Goal: Task Accomplishment & Management: Use online tool/utility

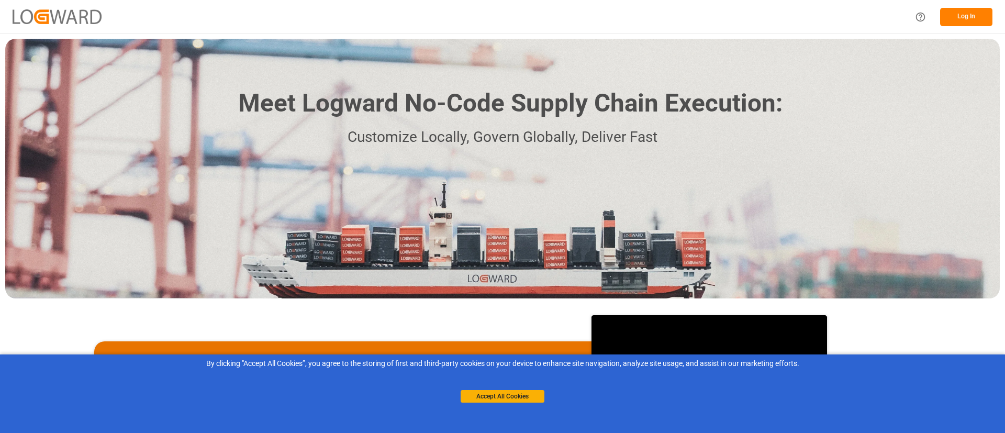
click at [964, 15] on button "Log In" at bounding box center [966, 17] width 52 height 18
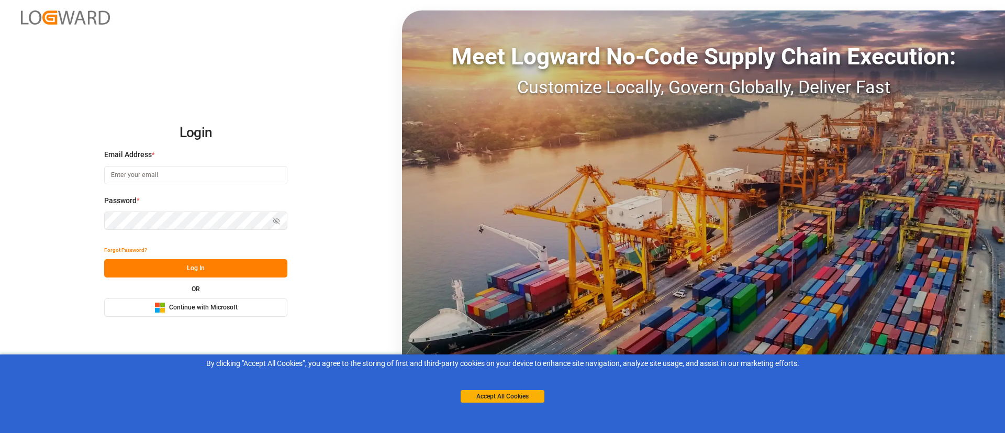
click at [252, 308] on button "Microsoft Logo Continue with Microsoft" at bounding box center [195, 307] width 183 height 18
click at [198, 307] on span "Continue with Microsoft" at bounding box center [203, 307] width 69 height 9
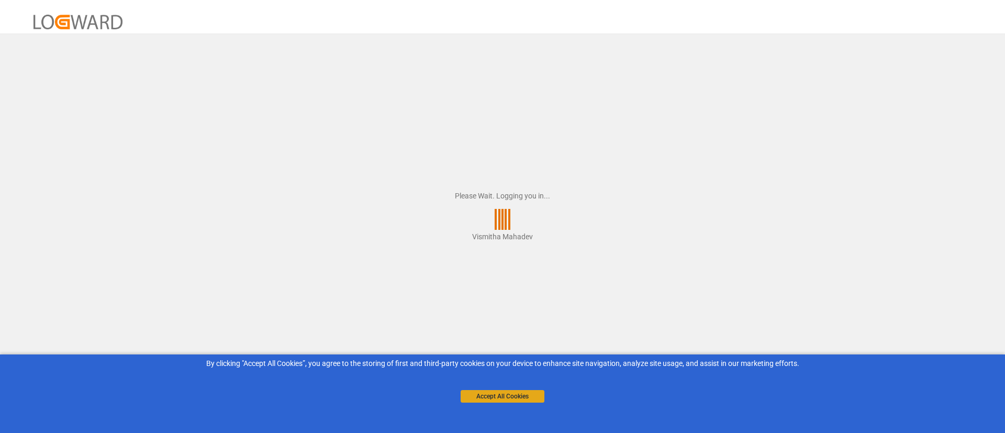
click at [503, 397] on button "Accept All Cookies" at bounding box center [502, 396] width 84 height 13
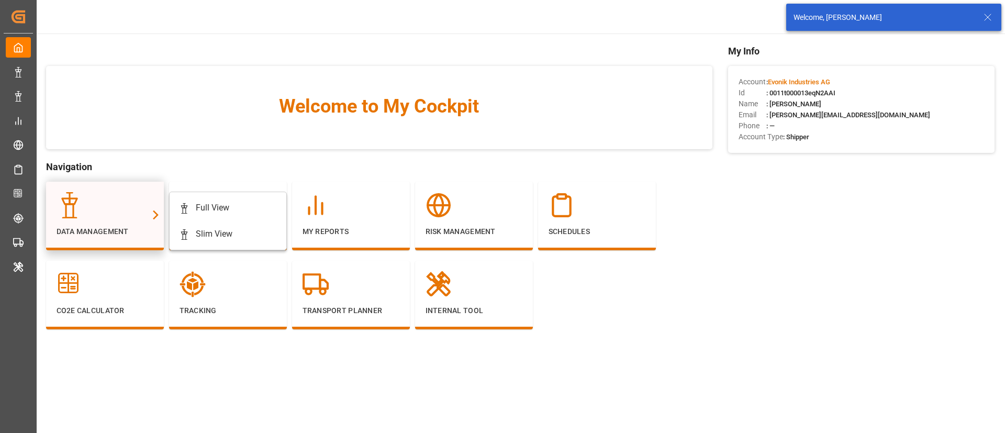
click at [139, 229] on p "Data Management" at bounding box center [105, 231] width 97 height 11
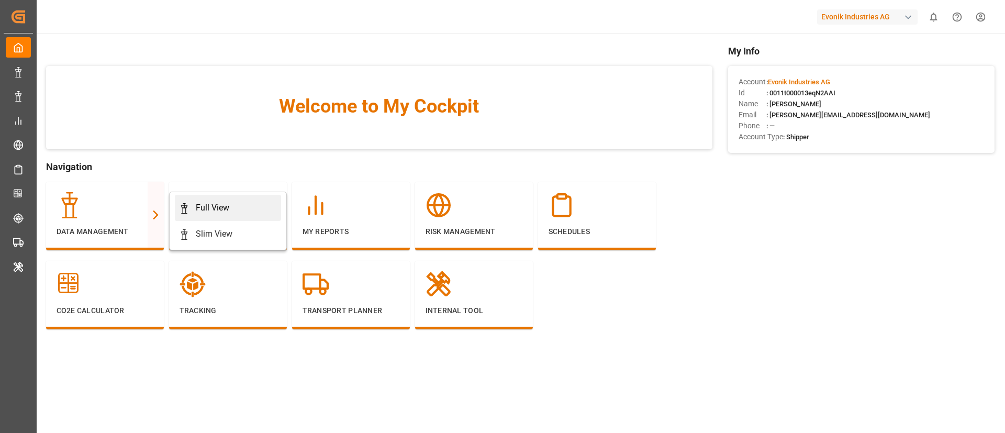
click at [206, 210] on div "Full View" at bounding box center [212, 207] width 33 height 13
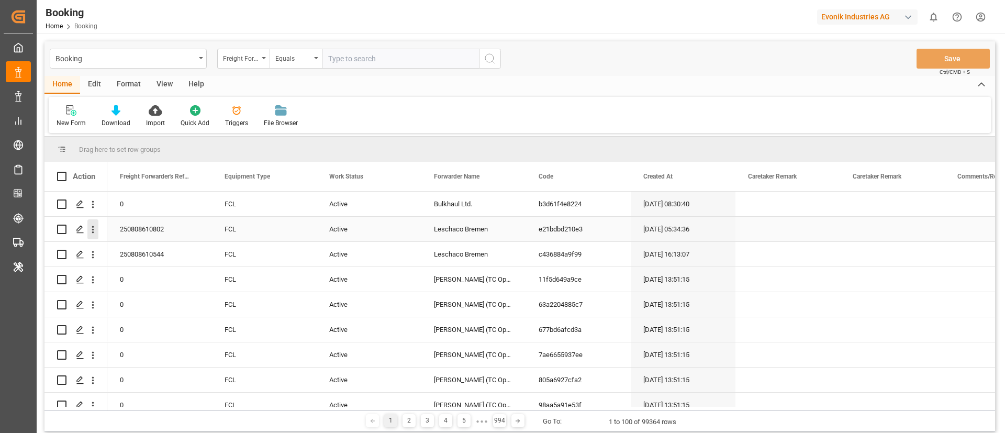
click at [94, 235] on button "open menu" at bounding box center [92, 229] width 11 height 20
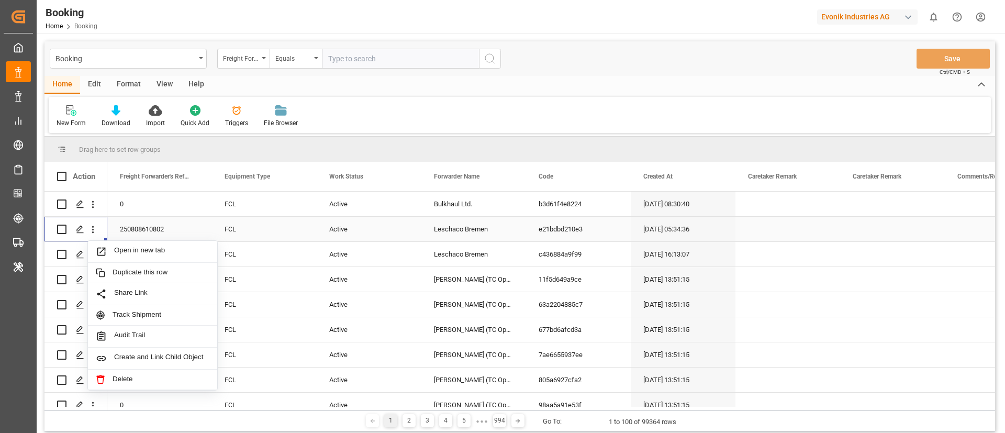
click at [127, 246] on span "Open in new tab" at bounding box center [161, 251] width 95 height 11
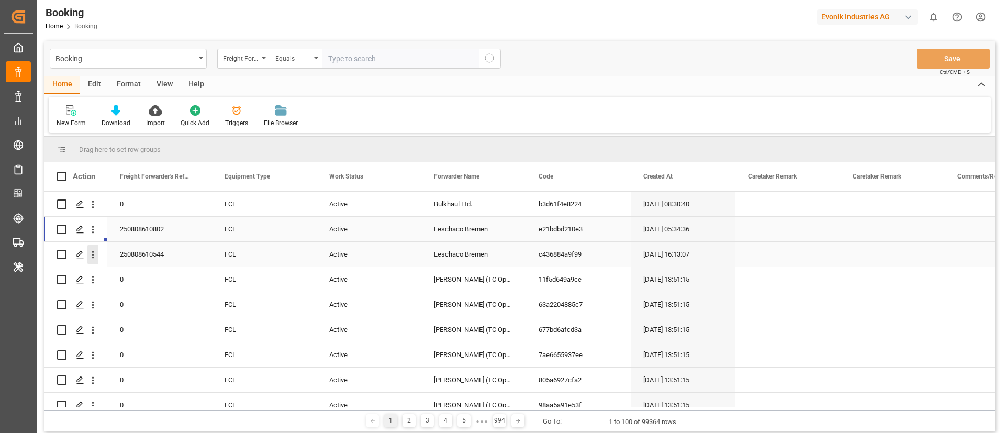
click at [92, 251] on icon "open menu" at bounding box center [92, 254] width 11 height 11
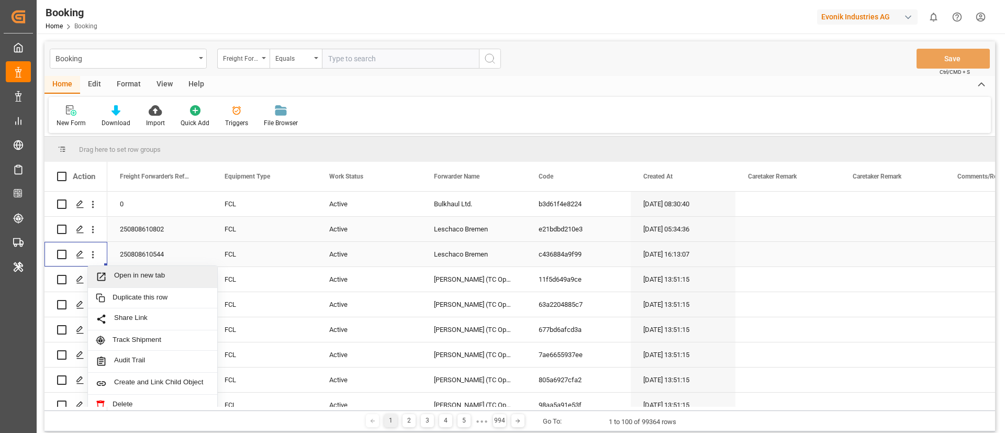
click at [140, 274] on span "Open in new tab" at bounding box center [161, 276] width 95 height 11
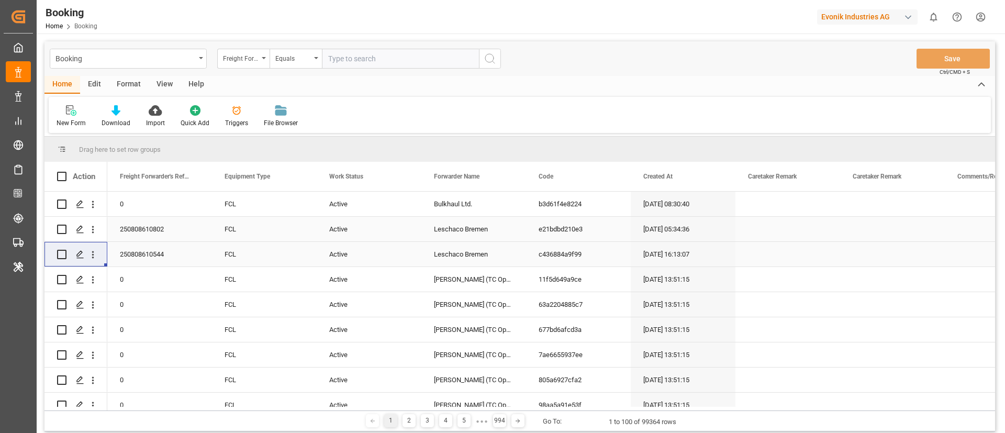
click at [96, 285] on icon "open menu" at bounding box center [92, 279] width 11 height 11
click at [126, 300] on span "Open in new tab" at bounding box center [161, 301] width 95 height 11
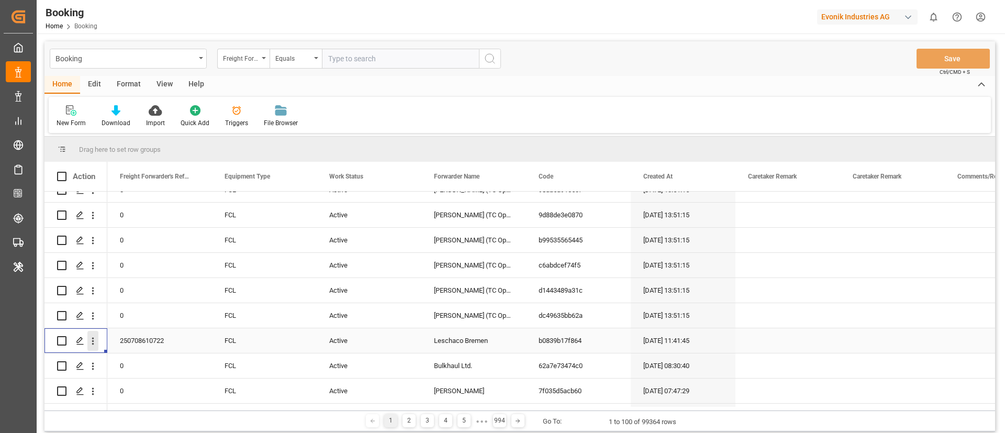
click at [92, 345] on icon "open menu" at bounding box center [92, 340] width 11 height 11
click at [124, 361] on span "Open in new tab" at bounding box center [161, 362] width 95 height 11
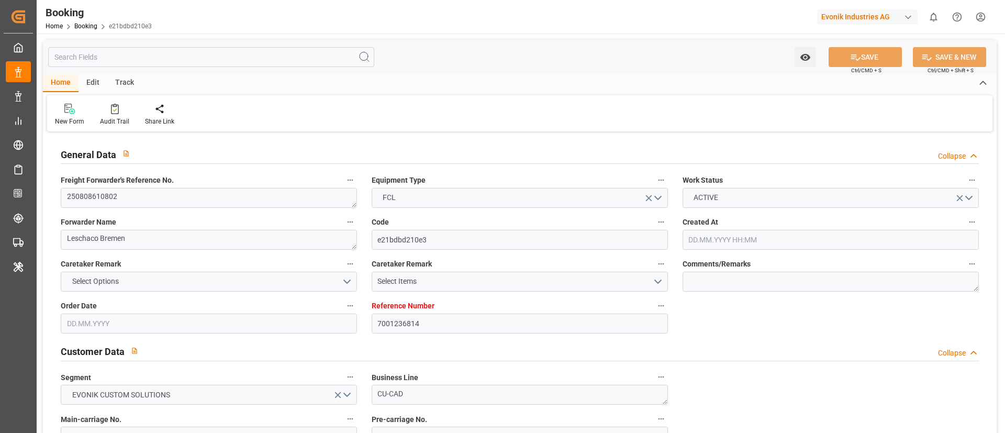
type input "7001236814"
type input "9860910"
type input "[PERSON_NAME]"
type input "[PERSON_NAME] Marine Transport Corp."
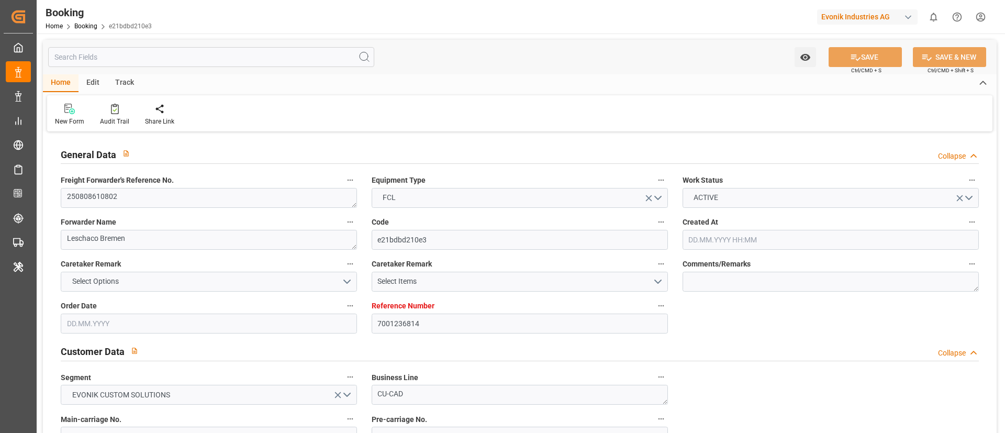
type input "BEANR"
type input "VNCLI"
type input "VNCMT"
type input "0"
type input "BEANR"
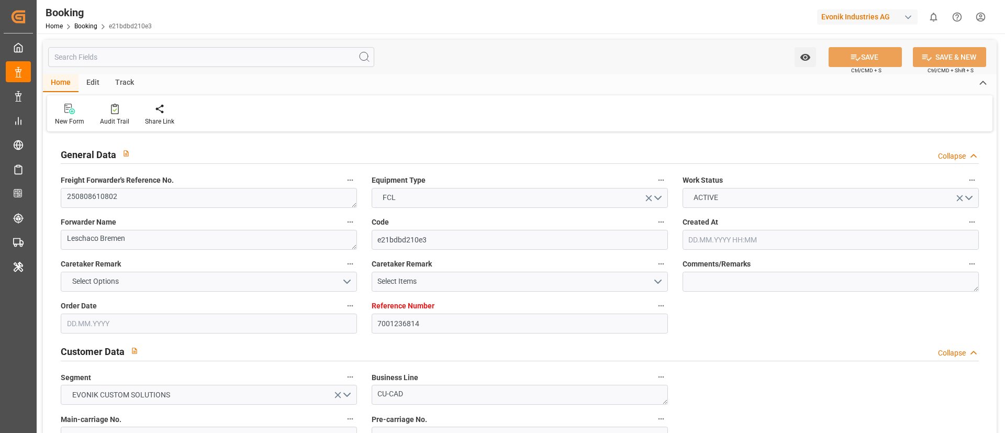
type input "31.07.2025 05:34"
type input "31.07.2025"
type input "21.10.2025"
type input "18.08.2025"
type input "31.07.2025"
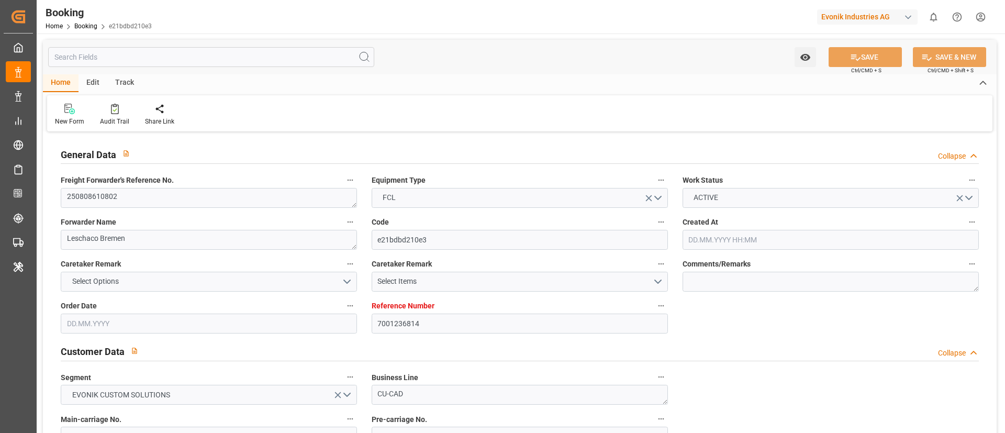
type input "21.08.2025"
type input "30.08.2025 21:30"
type input "30.08.2025 00:00"
type input "26.08.2025 01:43"
type input "16.10.2025 00:00"
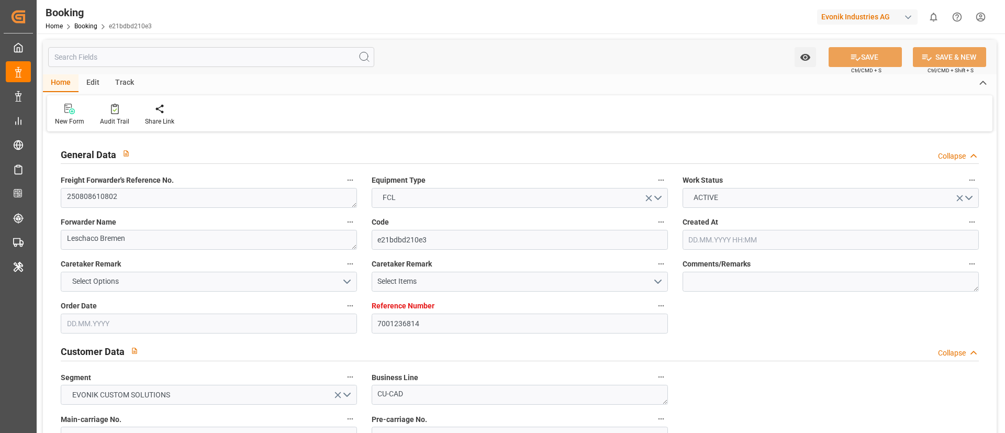
type input "16.10.2025 00:00"
type input "12.10.2025 00:00"
type input "14.10.2025 00:00"
type input "13.10.2025 00:00"
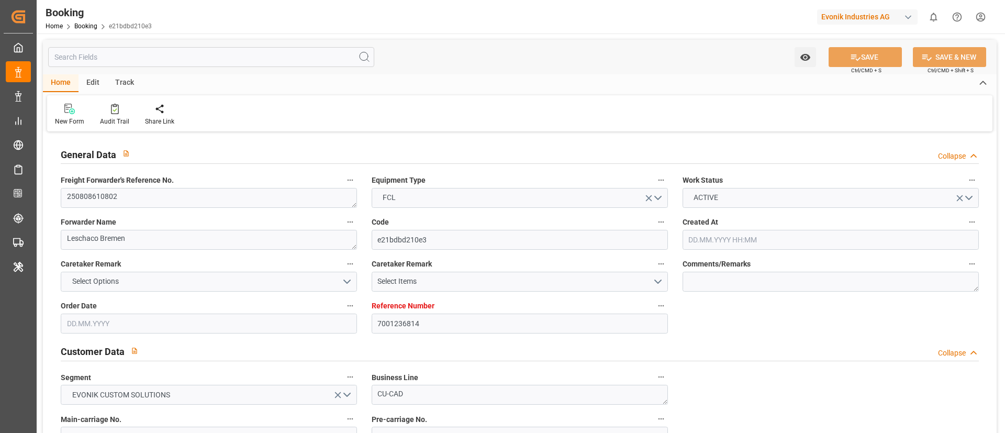
type input "21.08.2025"
type input "26.08.2025 08:29"
type input "[DATE]"
type input "19.08.2025 17:12"
type input "30.08.2025 21:30"
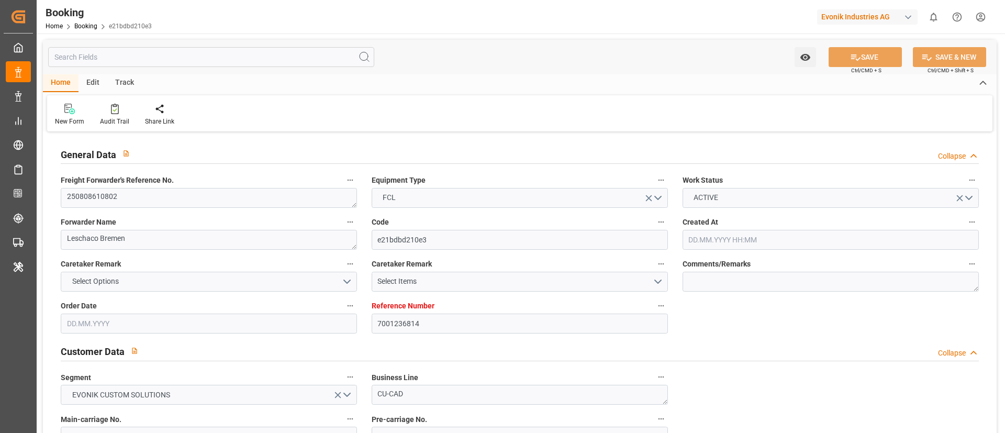
type input "16.10.2025 10:30"
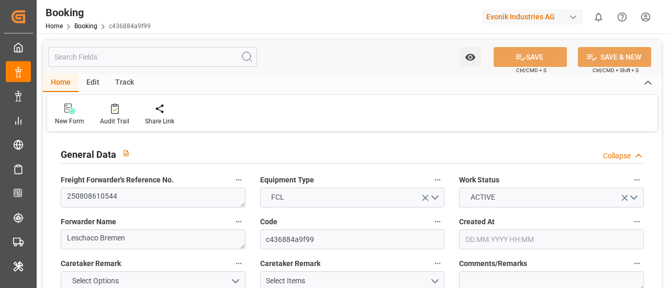
type input "4006674328"
type input "9857432"
type input "Dummy"
type input "Dummy Carrier"
type input "DEHAM"
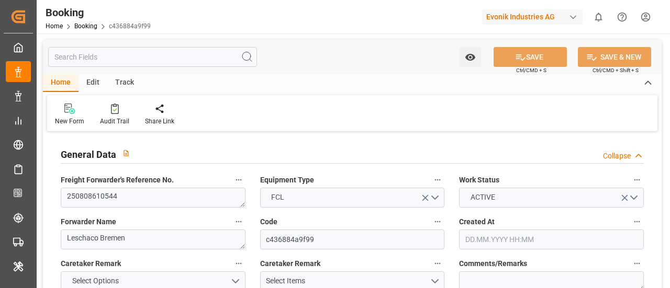
type input "USNCD"
type input "22.07.2025 16:13"
type input "22.07.2025"
type input "19.09.2025"
type input "20.08.2025"
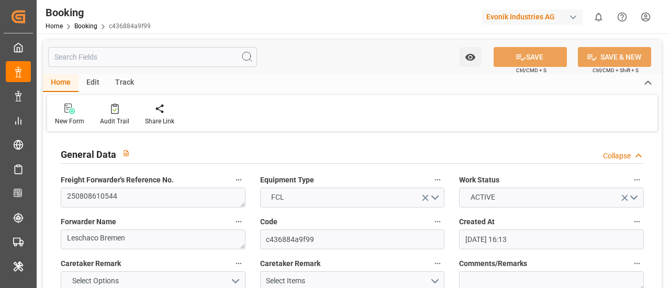
type input "26.08.2025 08:28"
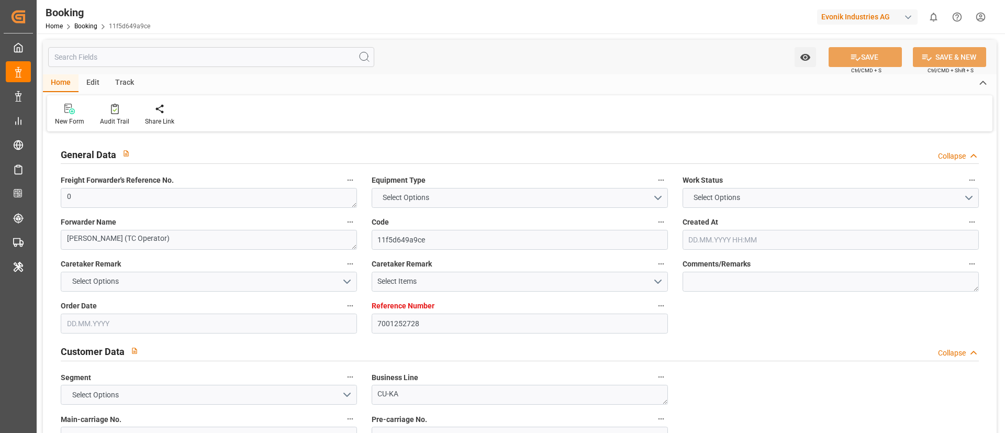
type textarea "0"
type textarea "Bertschi (TC Operator)"
type input "11f5d649a9ce"
type input "7001252728"
type textarea "CU-KA"
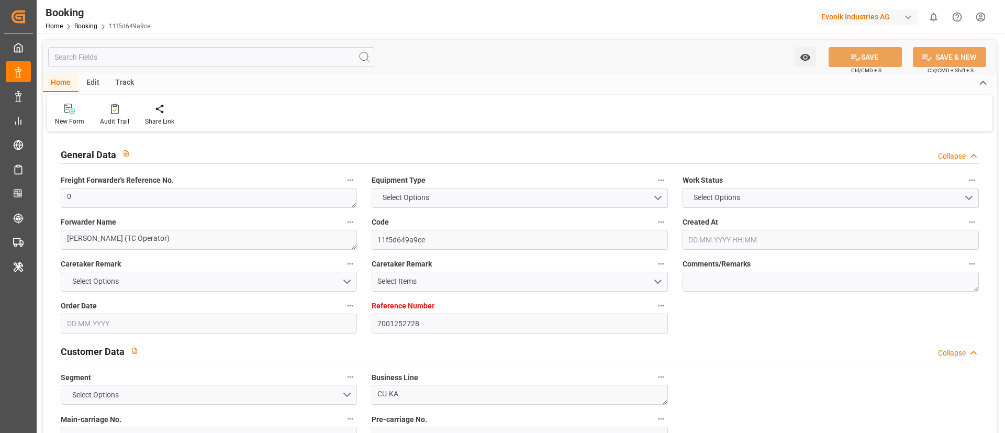
type input "7001252725"
type textarea "silke.slomack@evonik.com"
type textarea "CIF"
type textarea "JAKARTA"
type textarea "3"
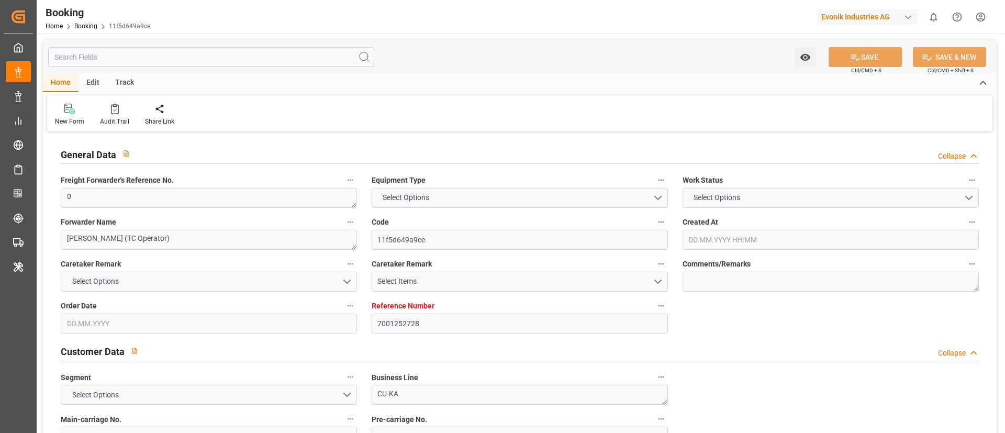
type textarea "Niederkassel"
type input "NWC / EU"
type input "Jakarta, Java"
type textarea "eta"
type textarea "INPUT_Evonik_Seeburger_IFTMIN_1003086319_20250826102648050.edi"
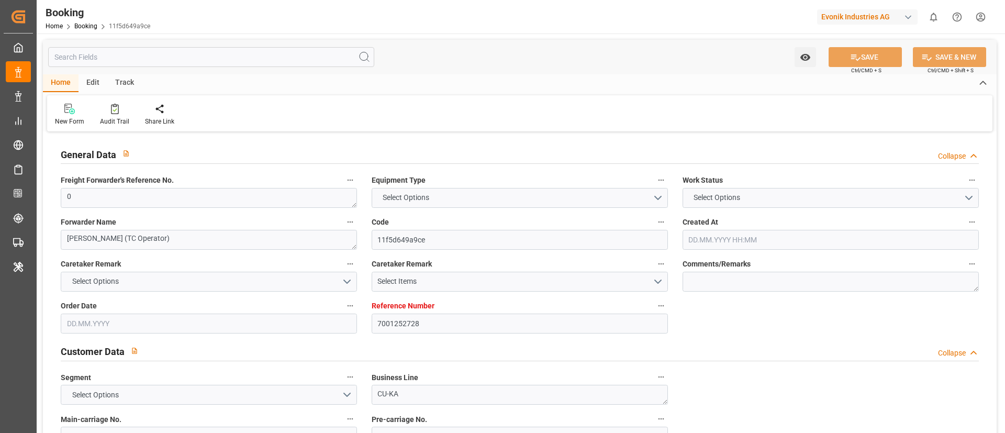
type textarea "INPUT_Evonik_Seeburger_IFTMIN_1003067394_20250819154952297.edi,INPUT_Evonik_See…"
type textarea "1003086319"
type textarea "Logward System"
type textarea "Pol-PodRegionName-businessDivision-businessLine-"
type textarea "IFTMIN"
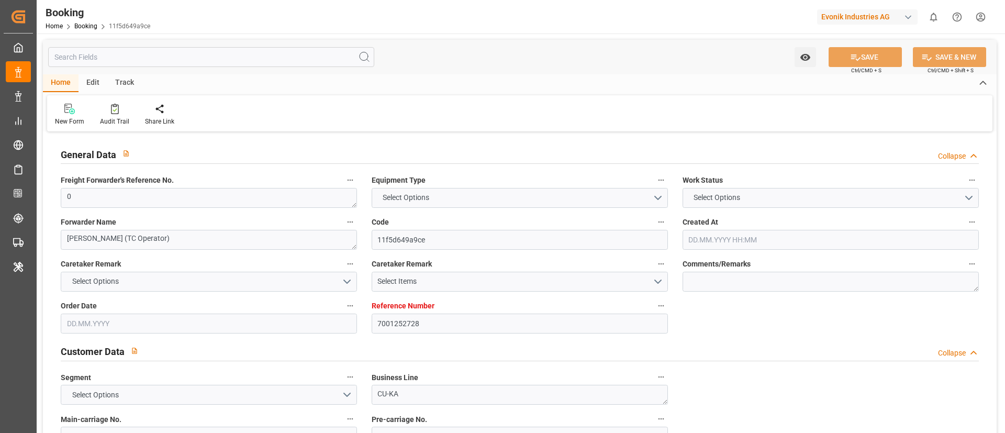
type textarea "a011t00000LcJC5AAN"
type textarea "No"
type input "7001252728"
type input "EUNWC"
type input "IDJKT"
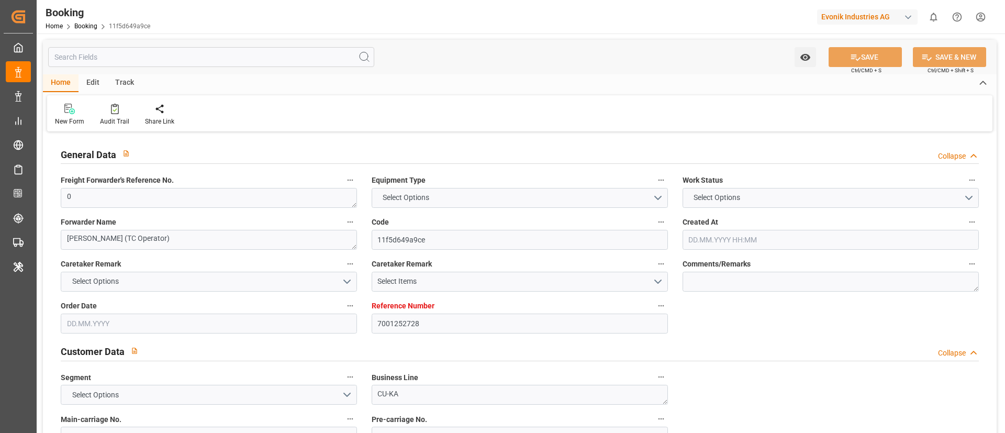
type input "19.08.2025 13:51"
type input "19.08.2025"
type input "16.10.2025"
type input "27.08.2025"
type input "16.10.2025 00:00"
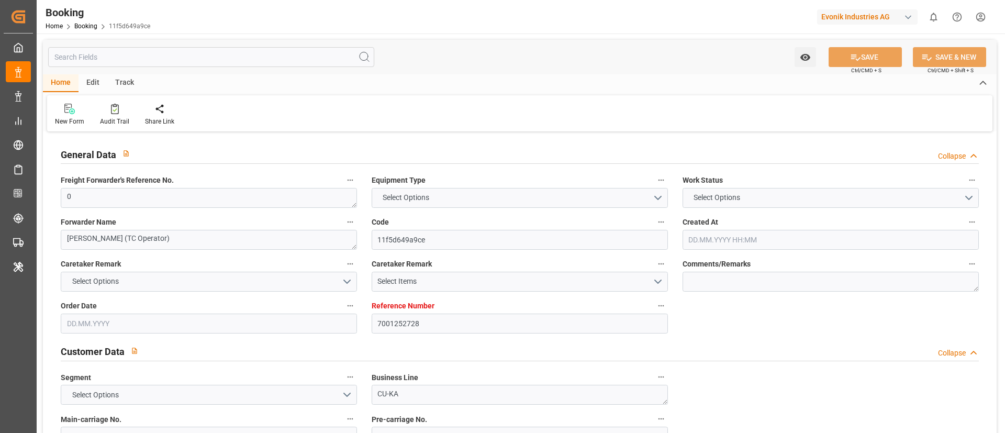
type input "16.10.2025 00:00"
type input "21.08.2025"
type input "26.08.2025 08:28"
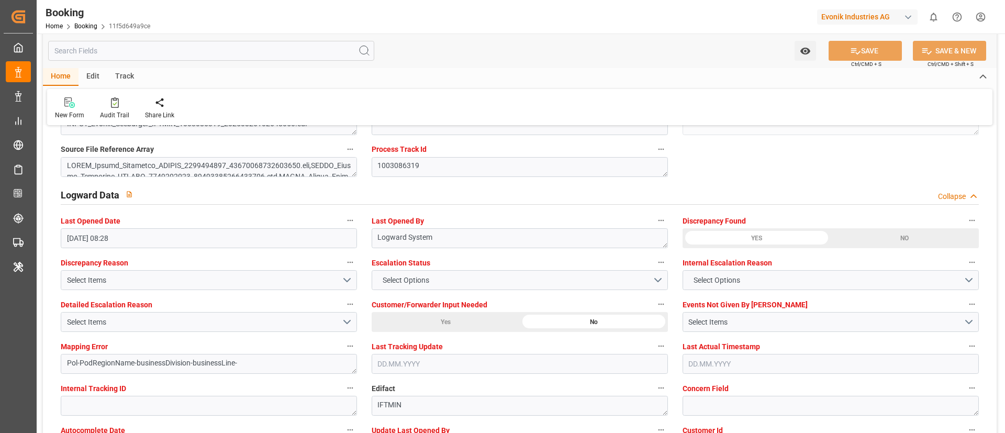
scroll to position [1841, 0]
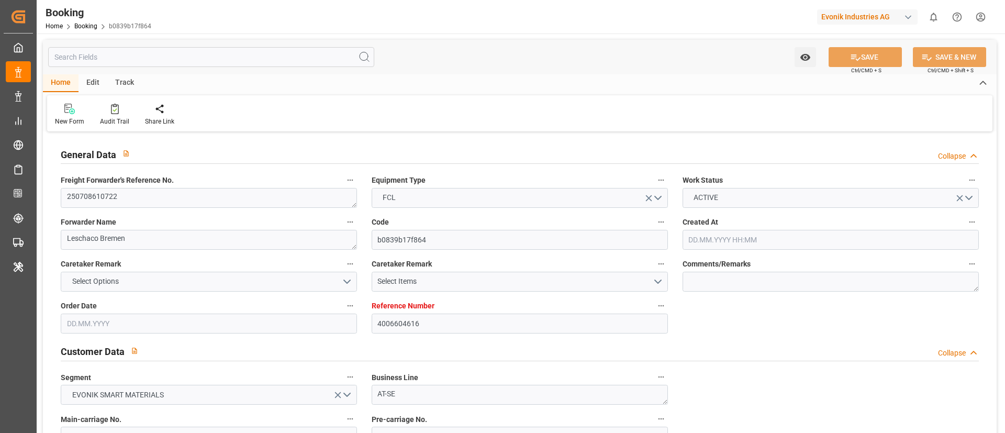
type input "4006604616"
type input "9925837"
type input "CMACGM"
type input "CMA CGM Group"
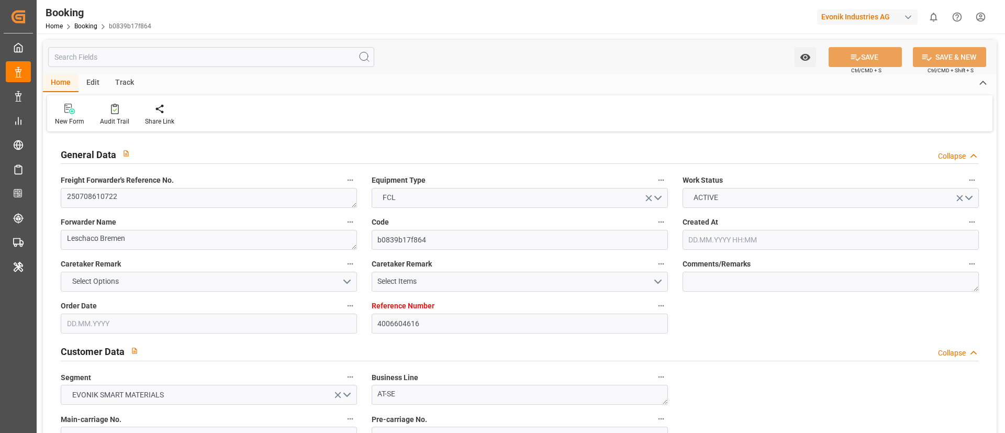
type input "DEHAM"
type input "INMUN"
type input "MTDIS"
type input "0"
type input "DEHAM"
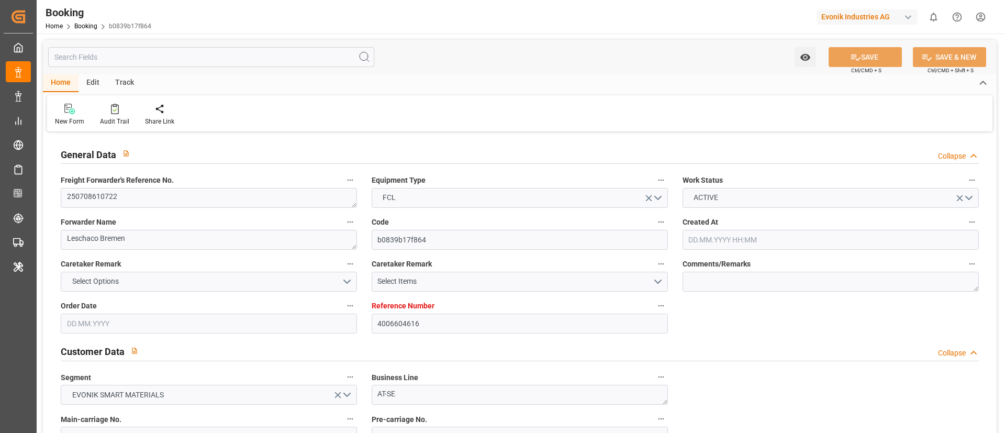
type input "INMUN"
type input "9280615"
type input "[DATE] 11:41"
type input "[DATE]"
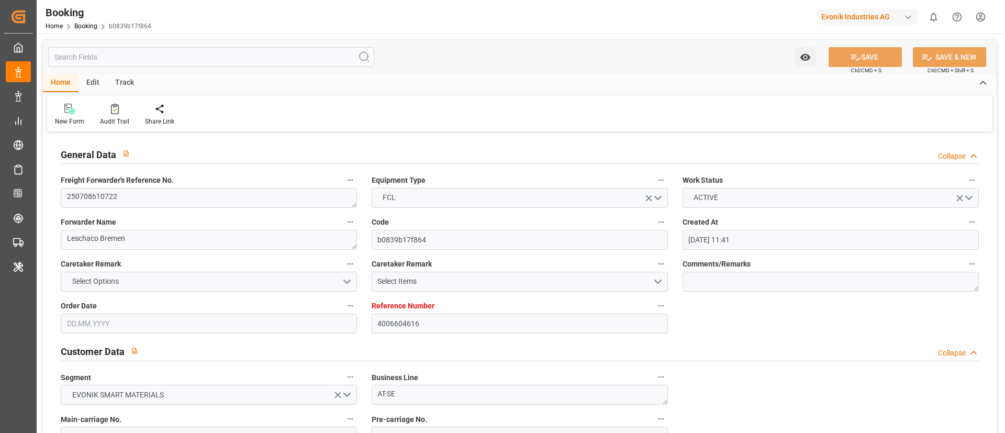
type input "[DATE]"
type input "[DATE] 23:00"
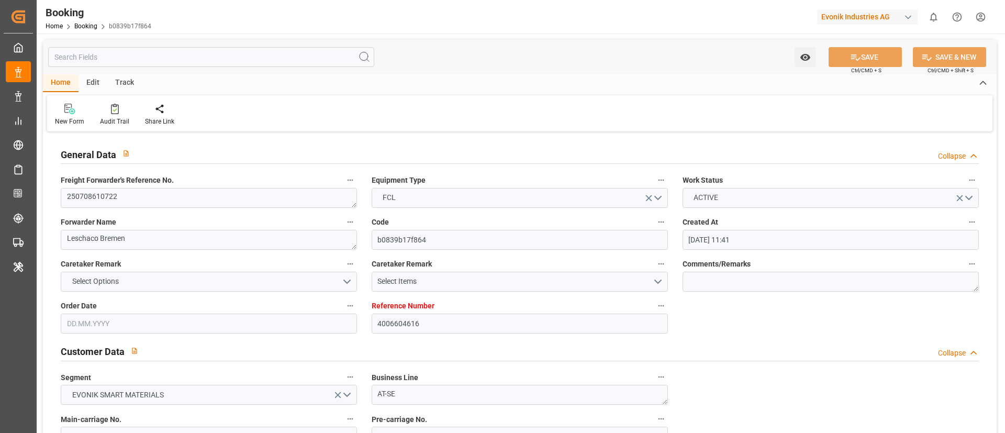
type input "[DATE] 00:00"
type input "[DATE] 06:00"
type input "[DATE] 08:57"
type input "[DATE] 02:00"
type input "[DATE] 00:00"
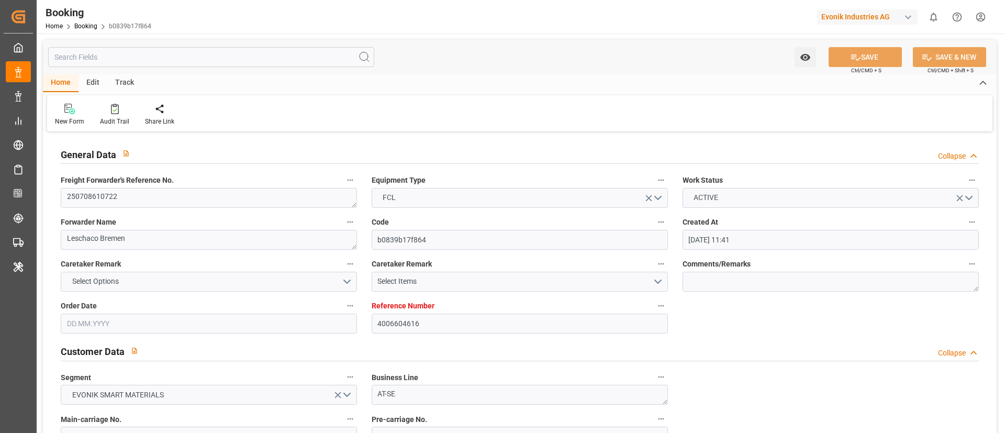
type input "[DATE] 17:30"
type input "[DATE] 00:00"
type input "[DATE] 12:06"
type input "[DATE] 05:00"
type input "[DATE] 00:00"
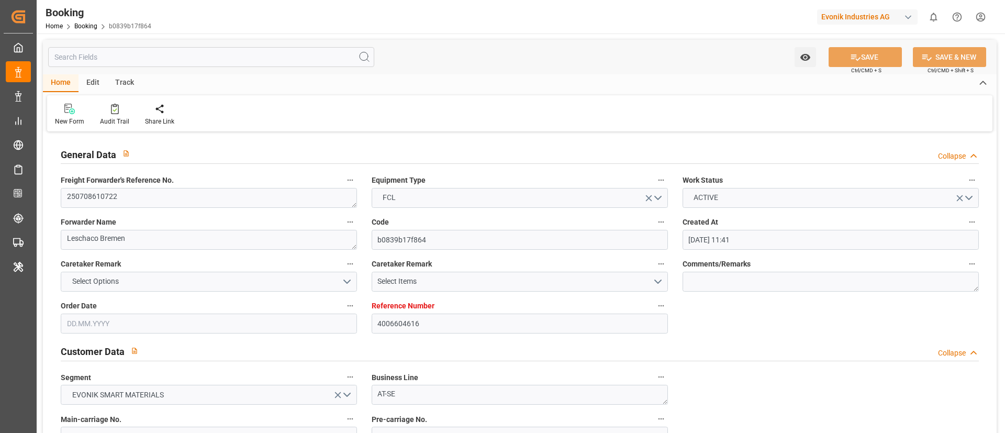
type input "[DATE]"
type input "[DATE] 08:27"
type input "[DATE]"
type input "[DATE] 06:58"
type input "[DATE] 23:02"
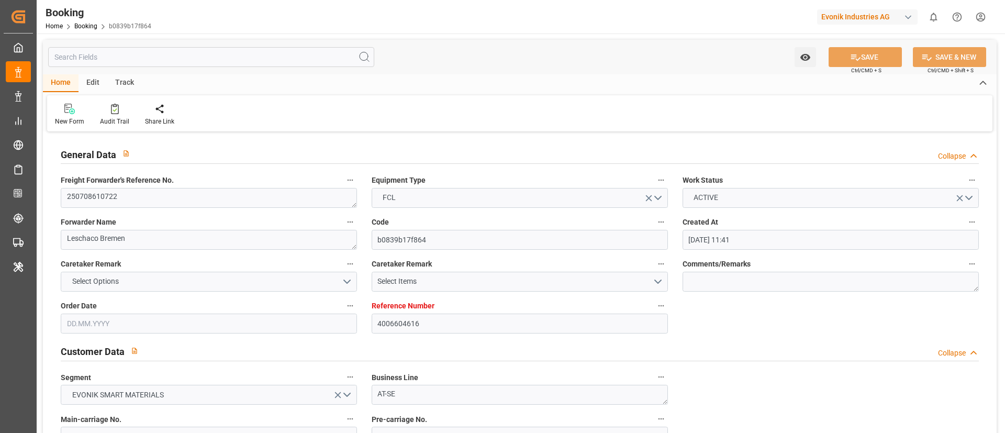
type input "[DATE] 23:00"
type input "[DATE] 04:29"
type input "[DATE] 17:30"
type input "[DATE] 10:00"
type input "[DATE] 18:45"
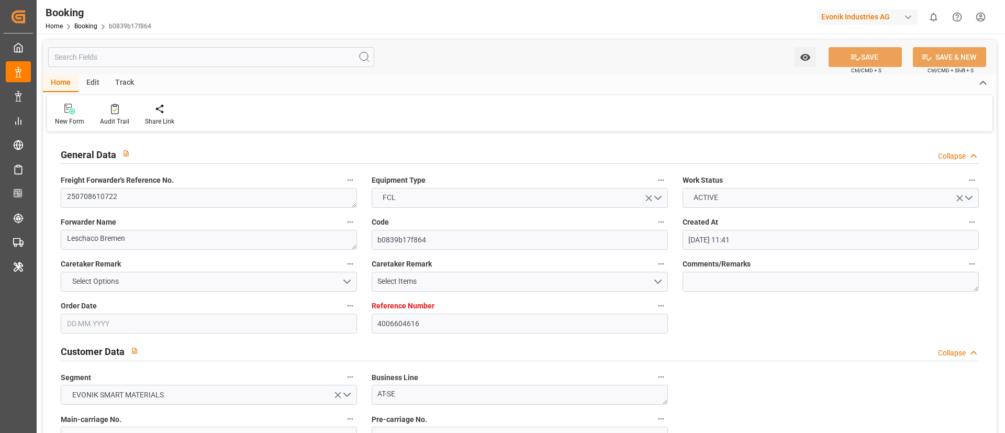
type input "[DATE] 06:23"
type input "[DATE] 05:00"
type input "[DATE] 02:00"
type input "[DATE] 09:50"
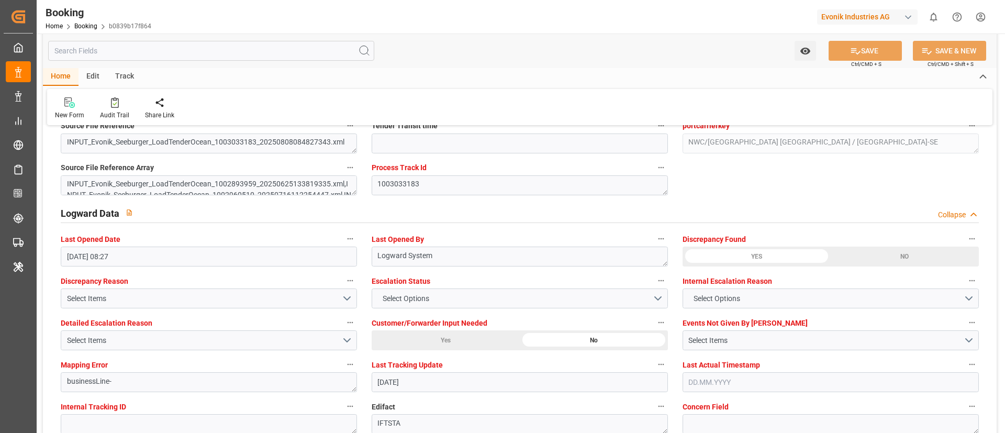
scroll to position [1822, 0]
